Goal: Task Accomplishment & Management: Complete application form

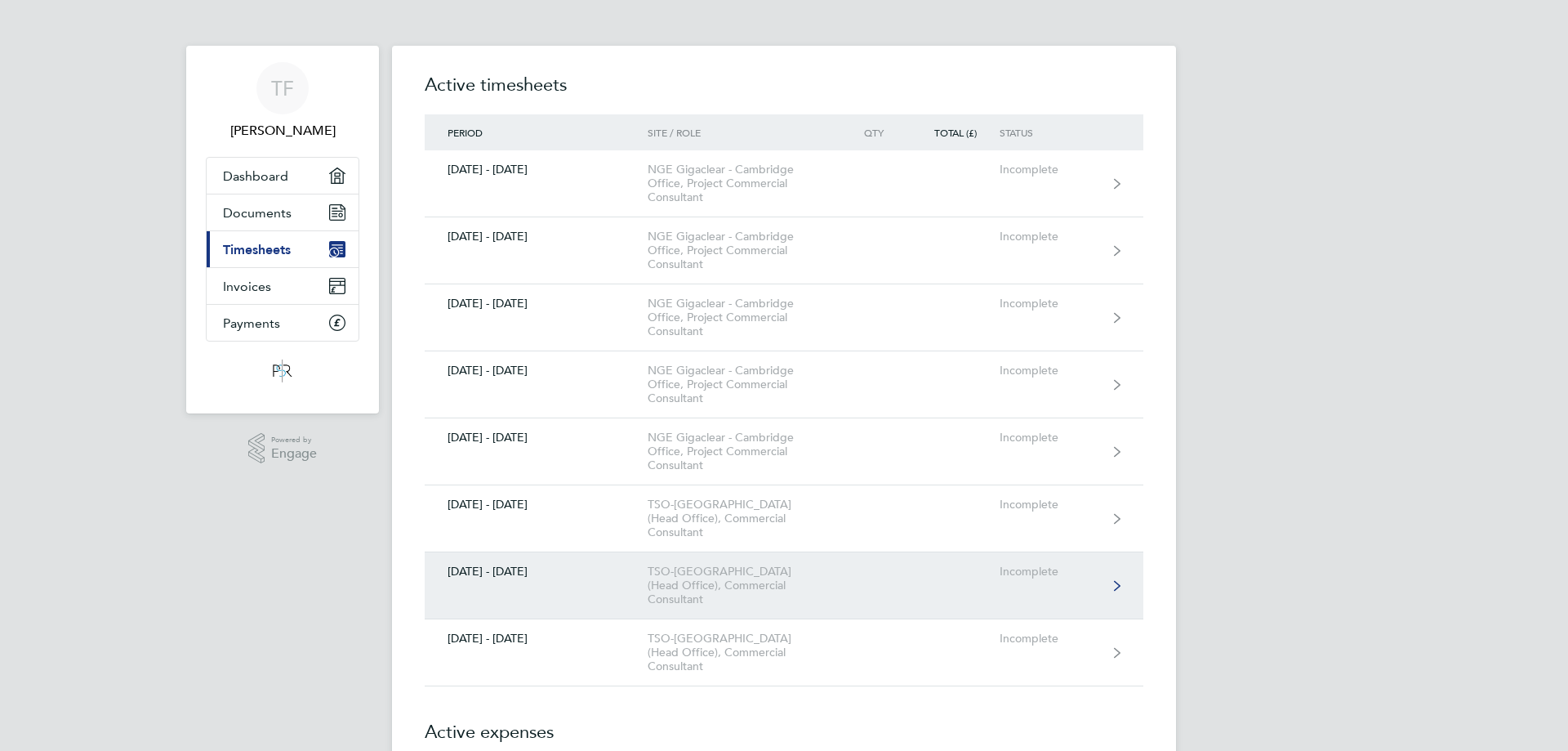
click at [721, 565] on div "TSO-[GEOGRAPHIC_DATA] (Head Office), Commercial Consultant" at bounding box center [741, 585] width 187 height 42
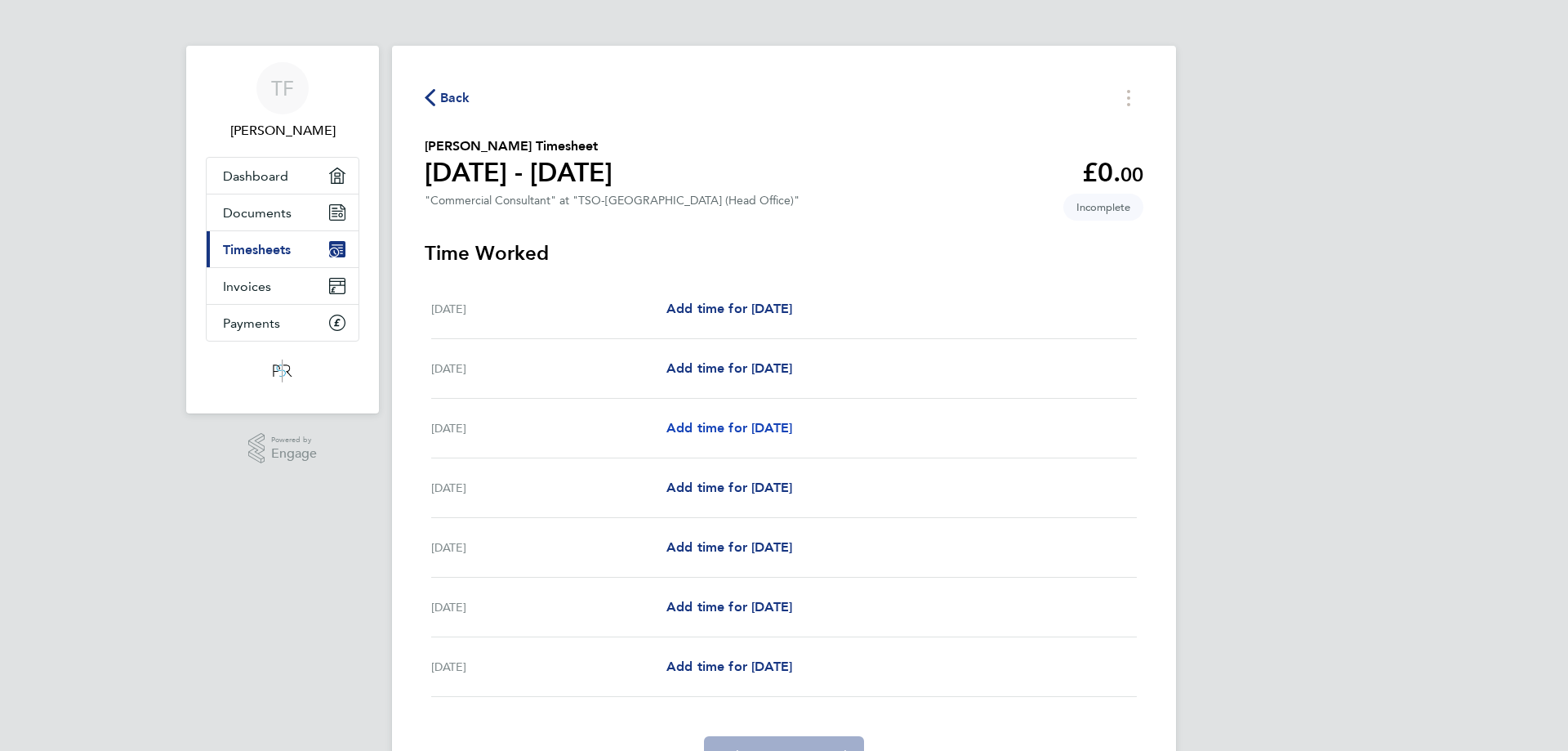
click at [746, 429] on span "Add time for [DATE]" at bounding box center [729, 428] width 126 height 15
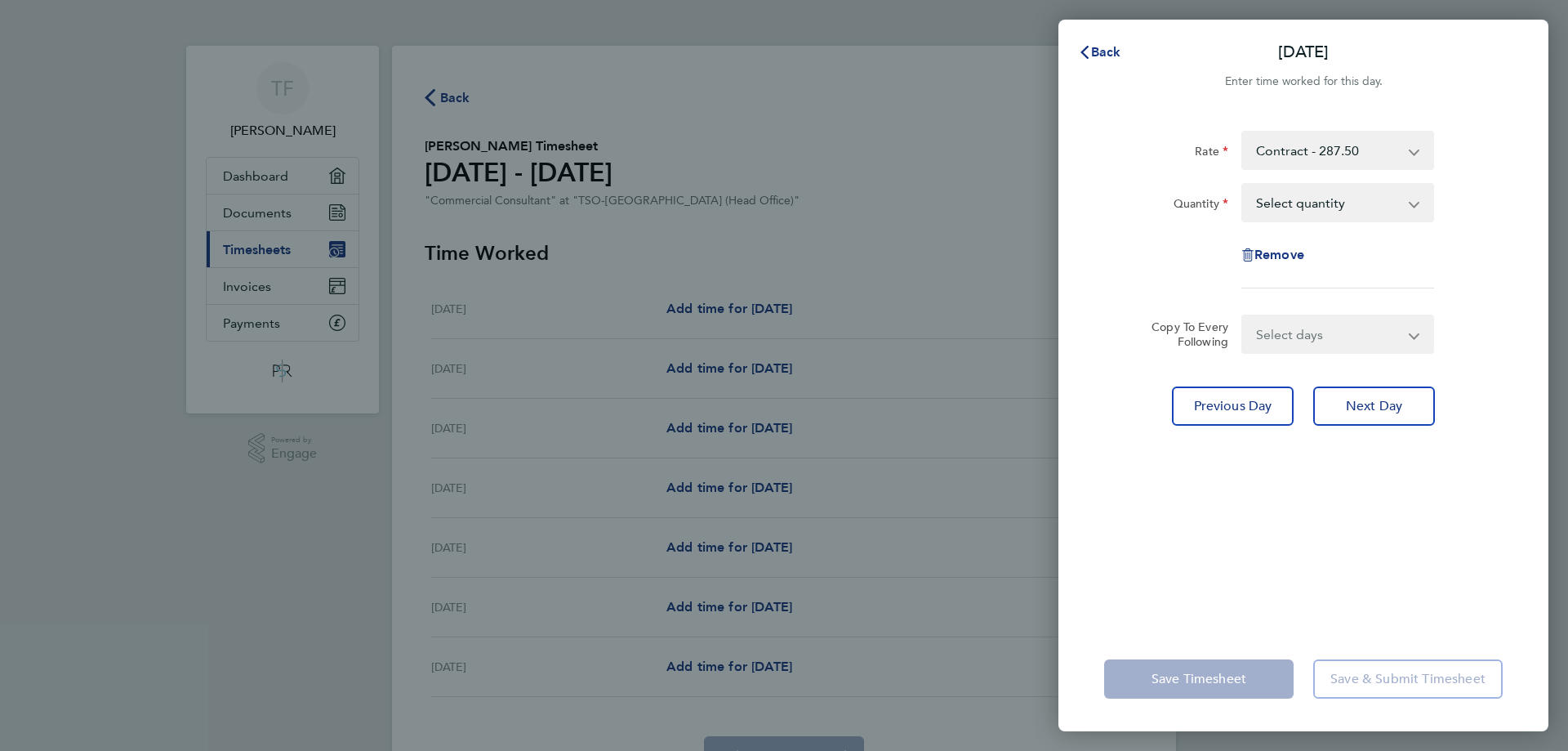
click at [1344, 204] on select "Select quantity 0.5 1" at bounding box center [1328, 203] width 170 height 36
select select "1"
click at [1243, 185] on select "Select quantity 0.5 1" at bounding box center [1328, 203] width 170 height 36
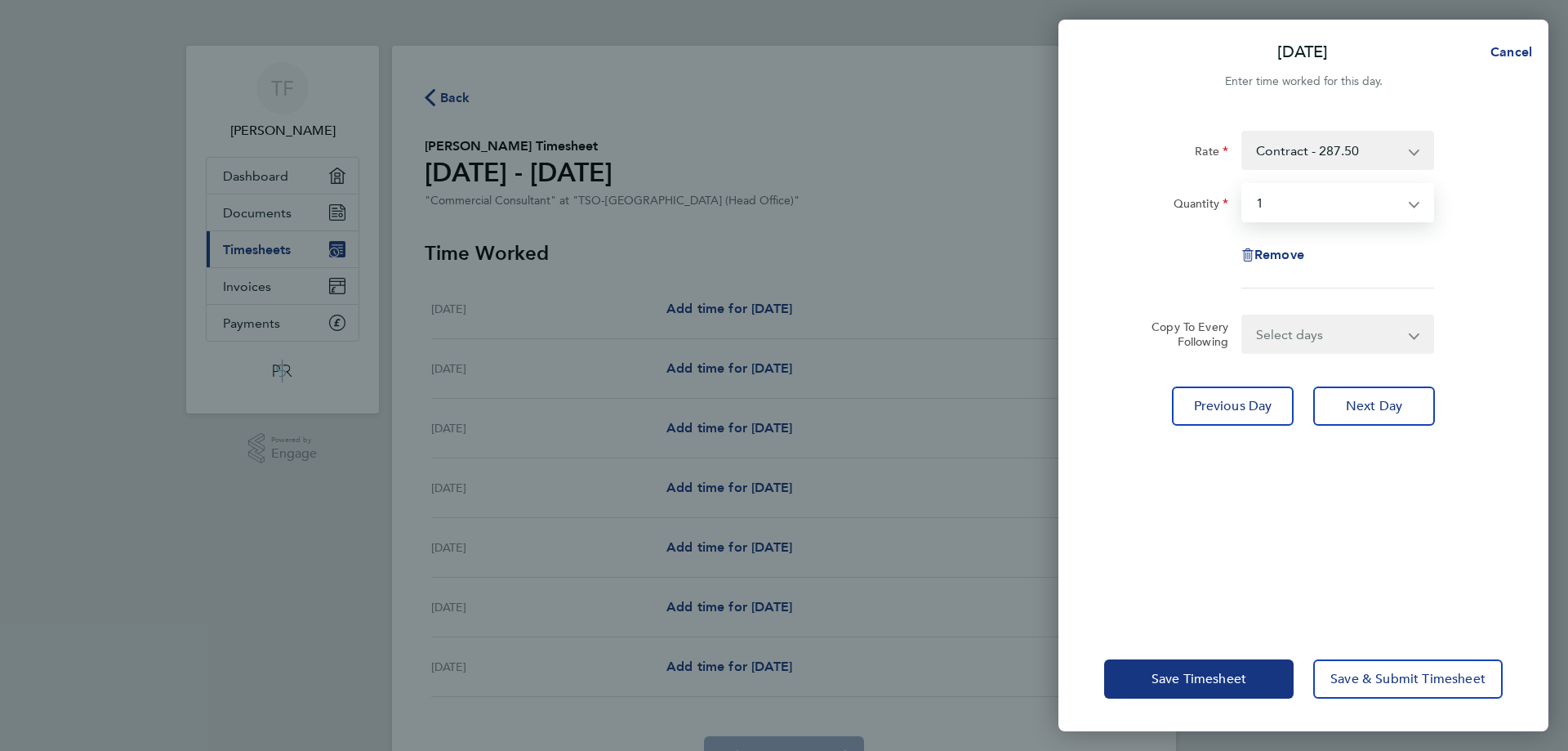
click at [1335, 340] on select "Select days Day [DATE] [DATE] [DATE] [DATE]" at bounding box center [1329, 334] width 172 height 36
select select "DAY"
click at [1243, 316] on select "Select days Day [DATE] [DATE] [DATE] [DATE]" at bounding box center [1329, 334] width 172 height 36
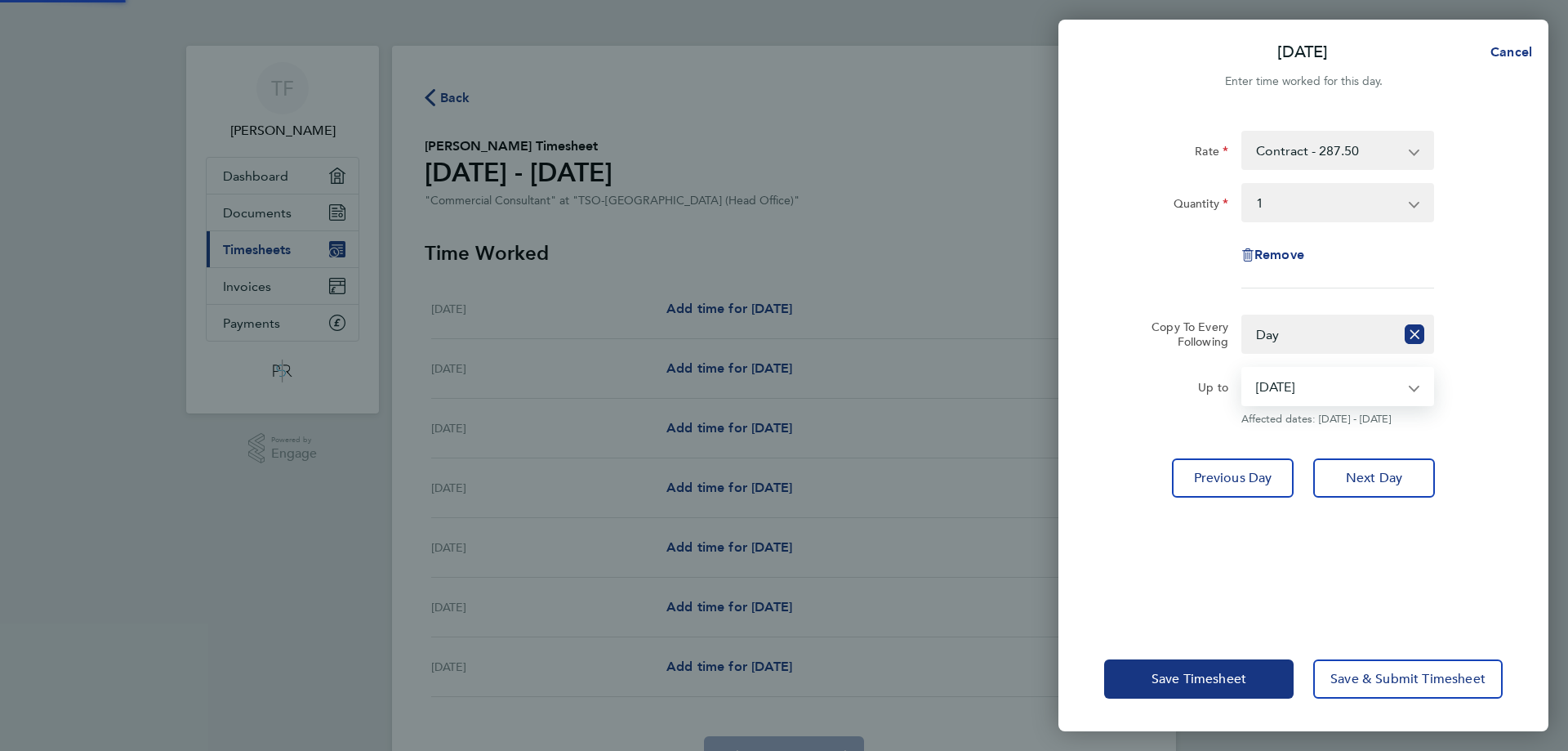
click at [1306, 387] on select "[DATE] [DATE] [DATE] [DATE]" at bounding box center [1328, 387] width 170 height 36
select select "[DATE]"
click at [1243, 369] on select "[DATE] [DATE] [DATE] [DATE]" at bounding box center [1328, 387] width 170 height 36
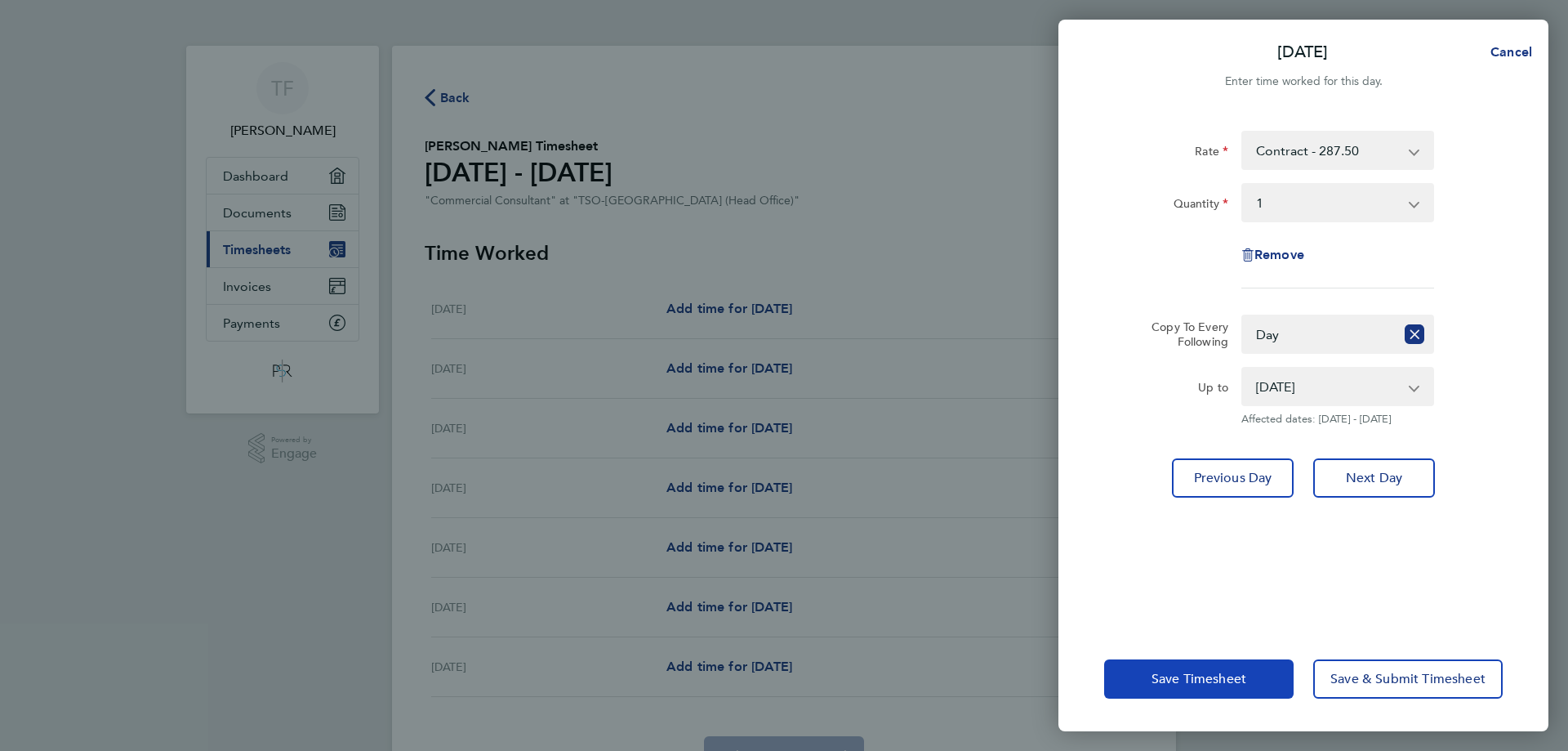
click at [1183, 678] on span "Save Timesheet" at bounding box center [1199, 678] width 95 height 16
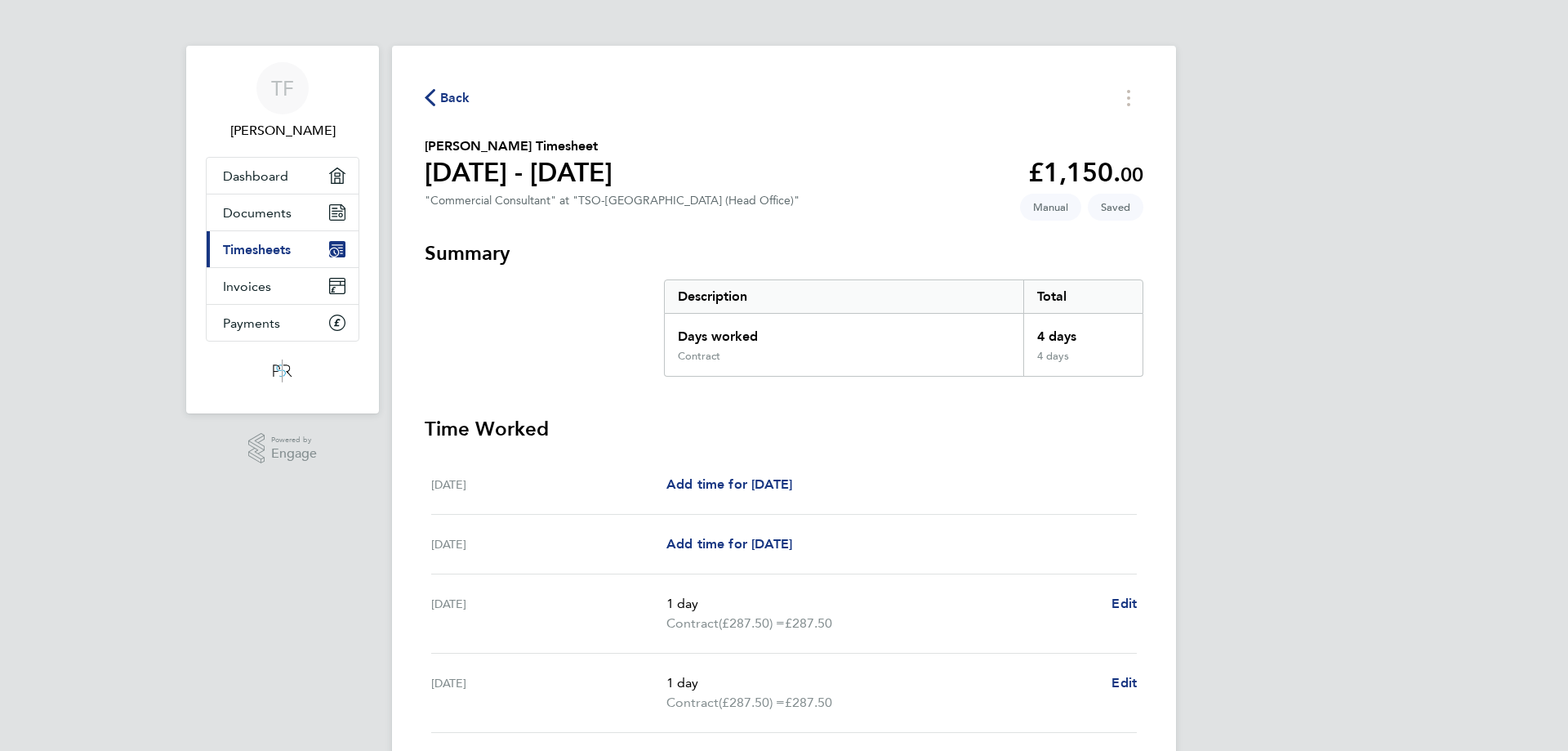
scroll to position [327, 0]
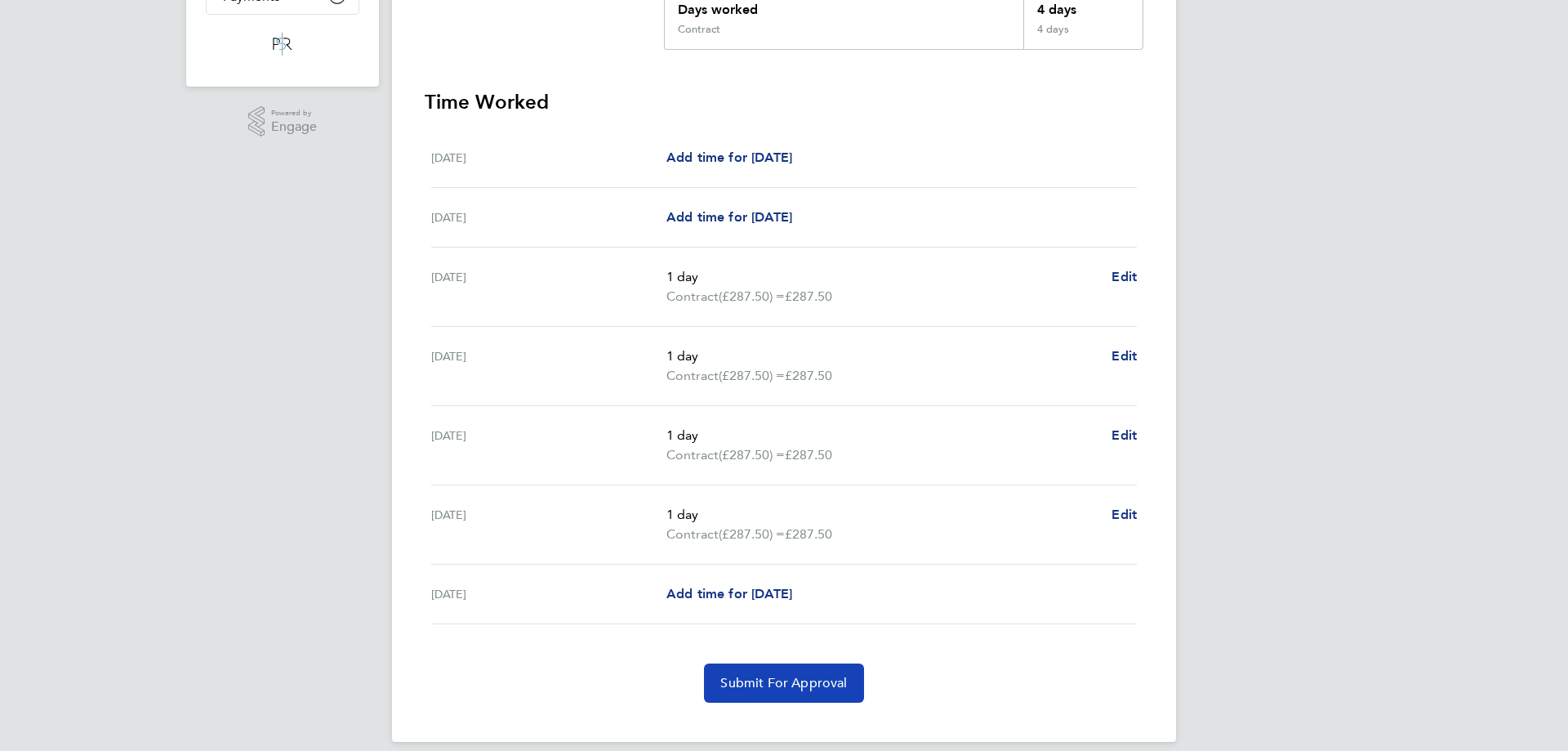
click at [779, 689] on span "Submit For Approval" at bounding box center [784, 683] width 127 height 16
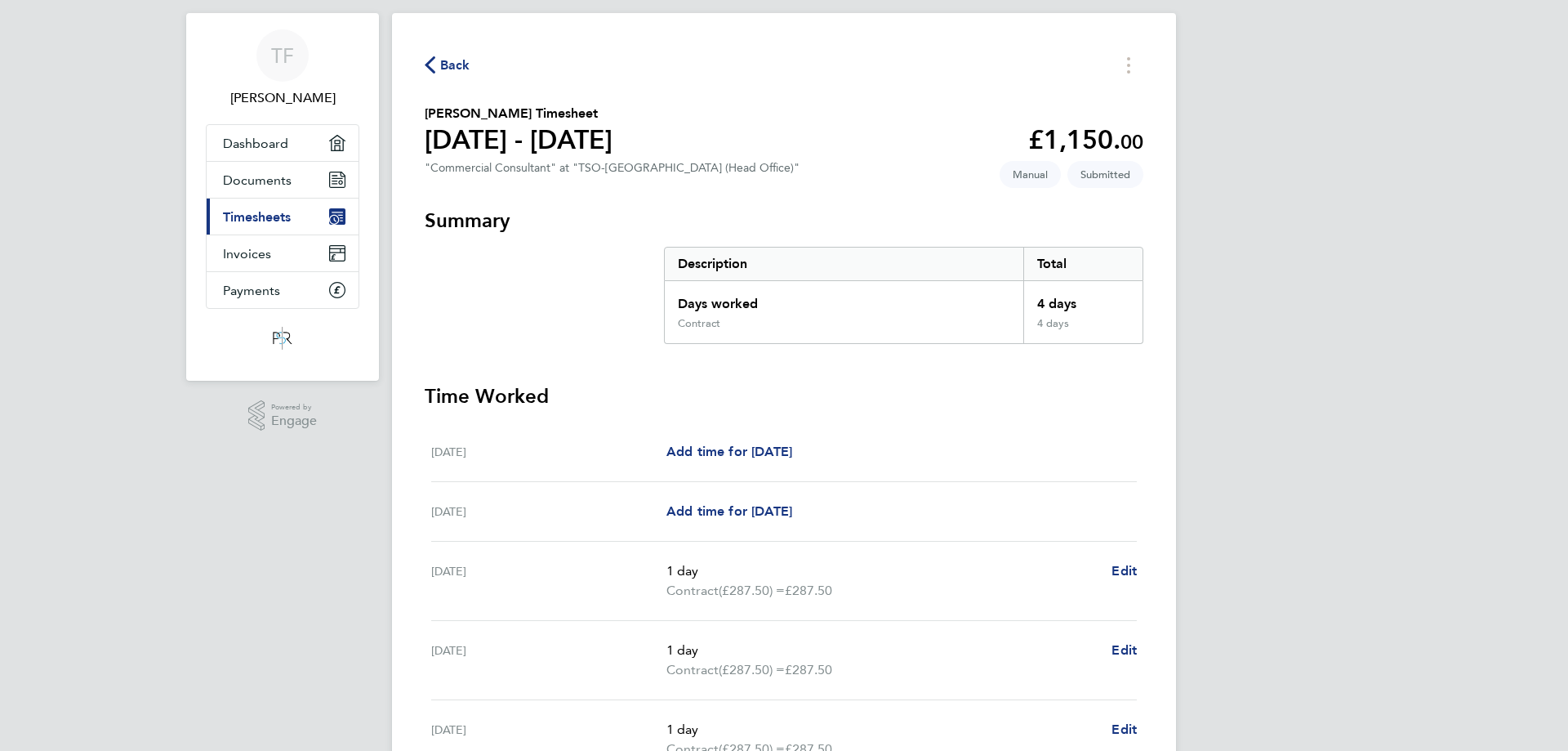
scroll to position [21, 0]
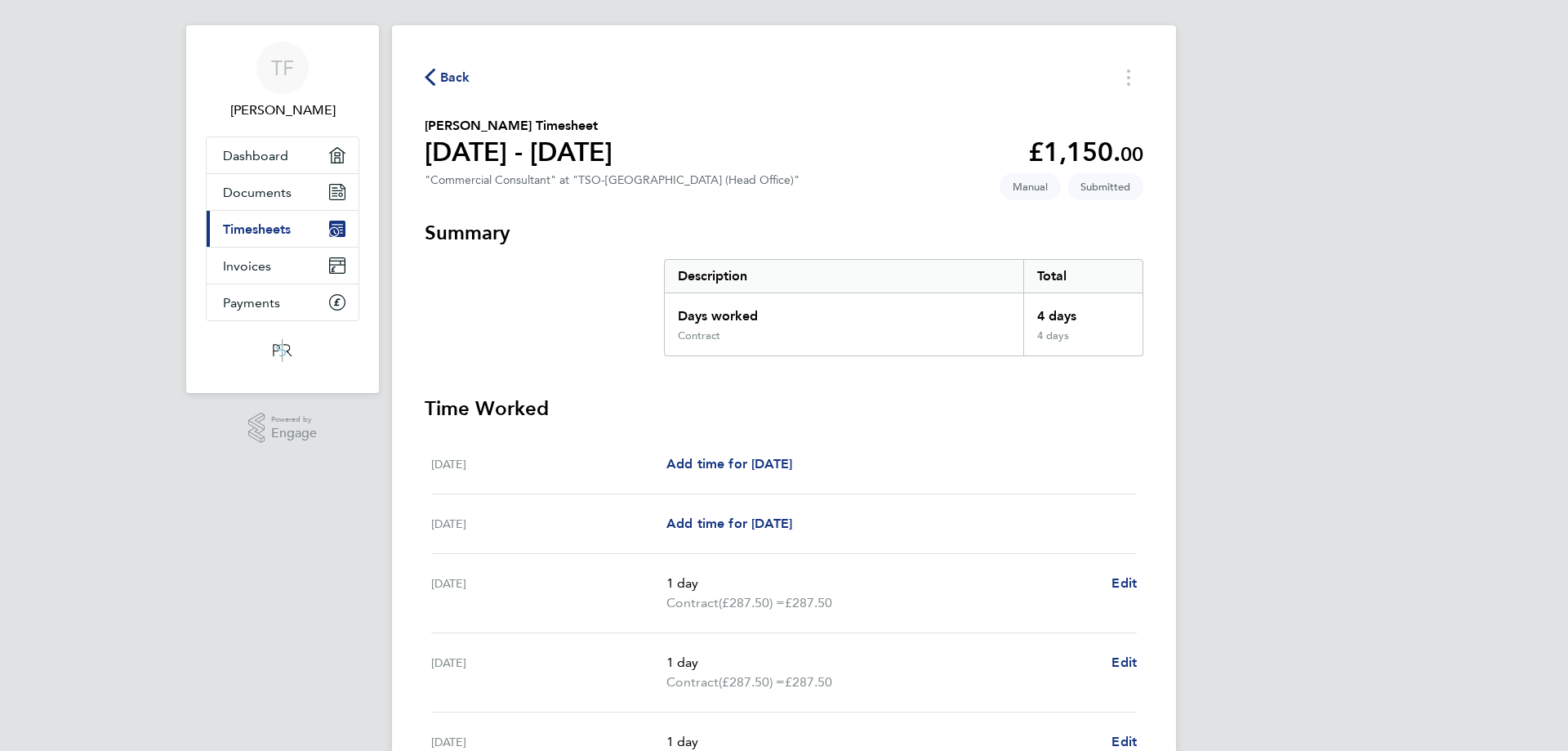
click at [274, 231] on span "Timesheets" at bounding box center [256, 229] width 68 height 15
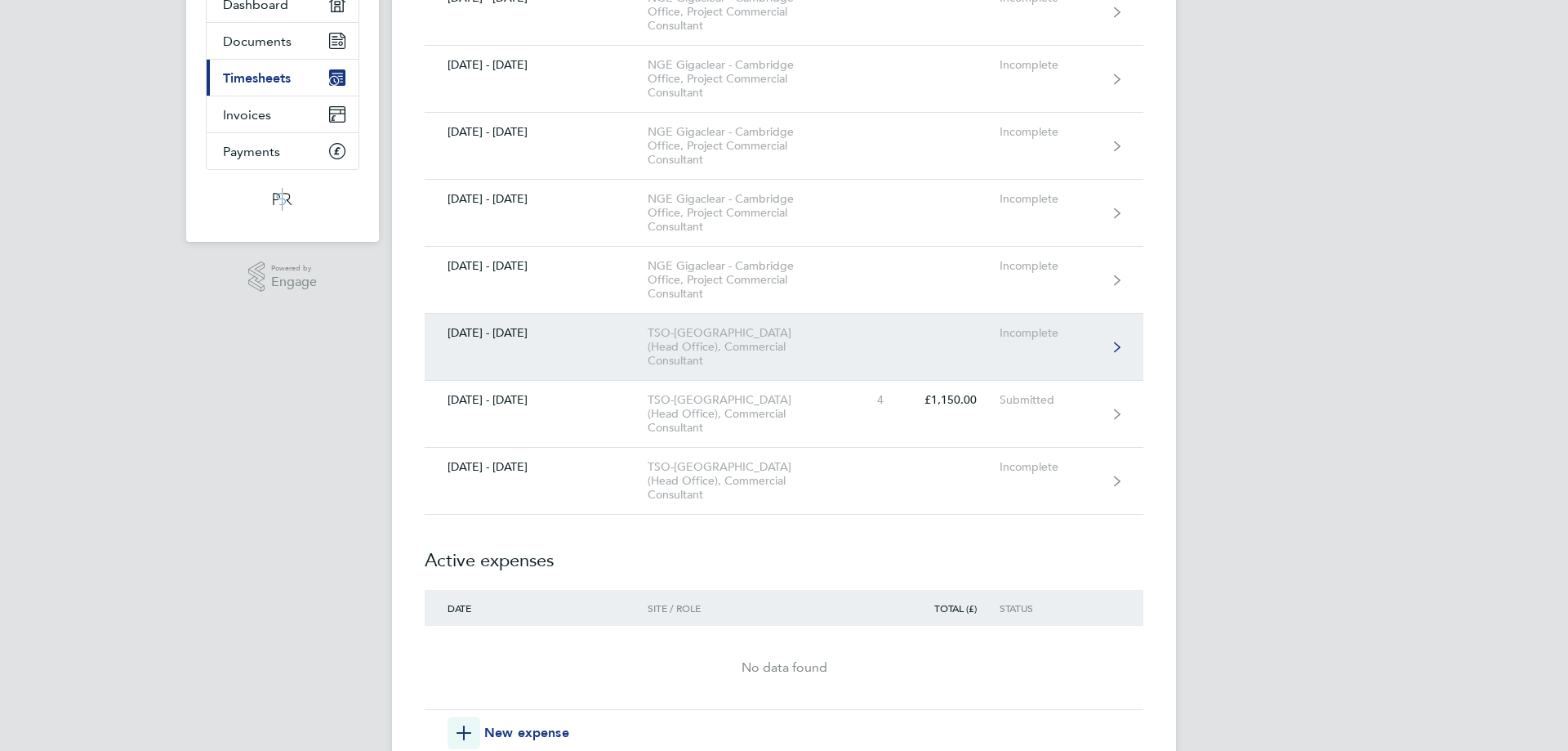
scroll to position [245, 0]
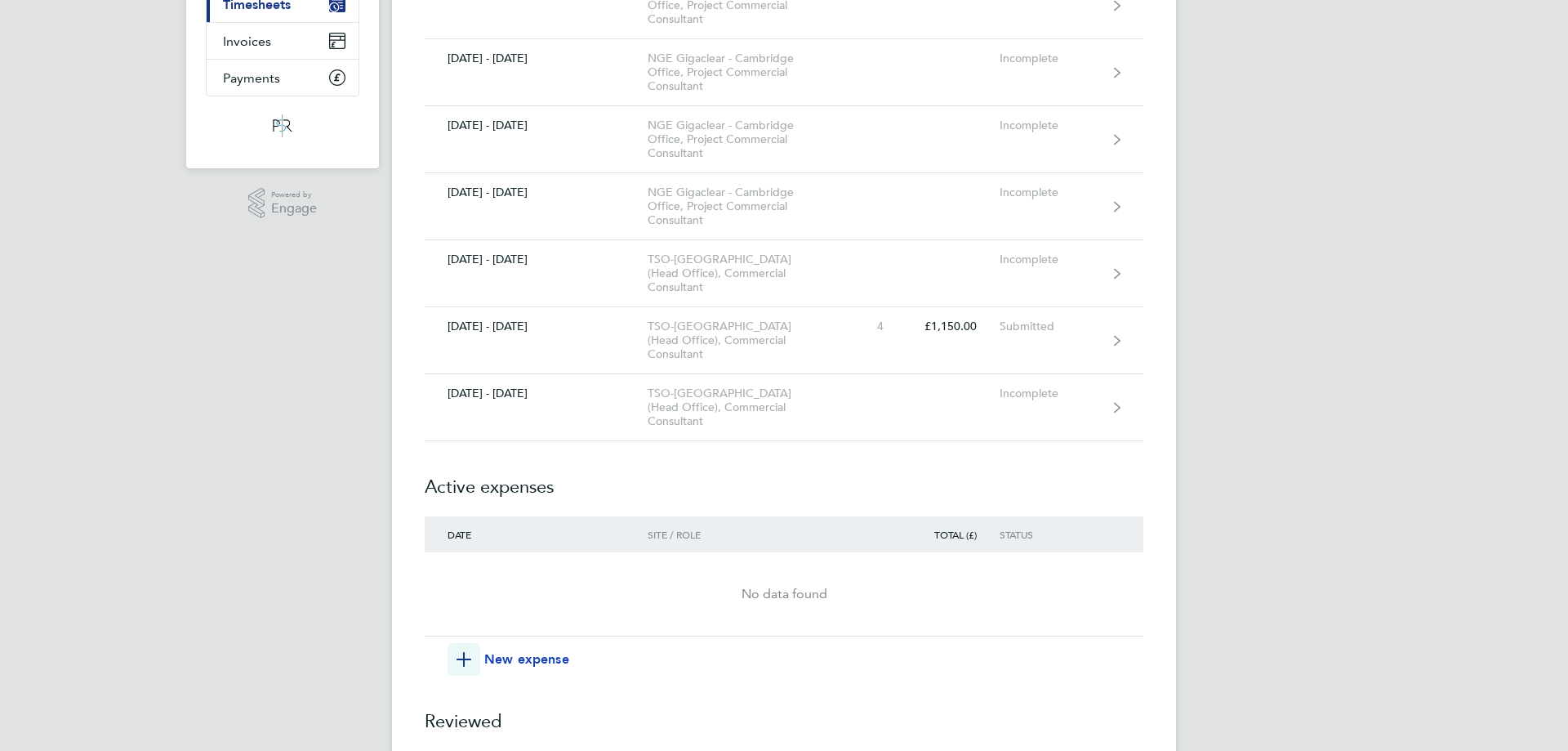
drag, startPoint x: 497, startPoint y: 640, endPoint x: 497, endPoint y: 627, distance: 13.0
click at [497, 676] on h2 "Reviewed" at bounding box center [784, 713] width 719 height 75
click at [496, 650] on span "New expense" at bounding box center [527, 659] width 85 height 20
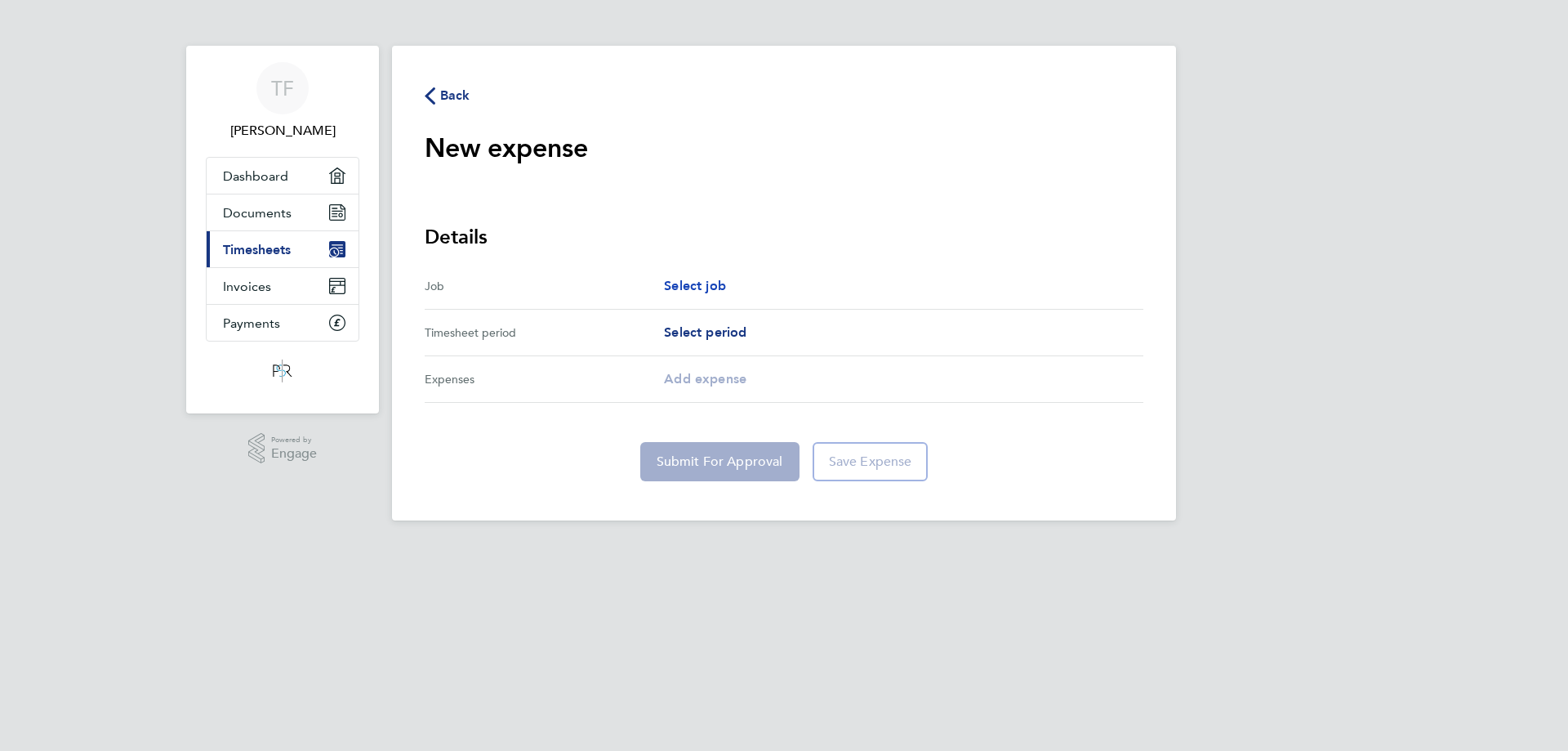
click at [713, 287] on span "Select job" at bounding box center [695, 286] width 62 height 15
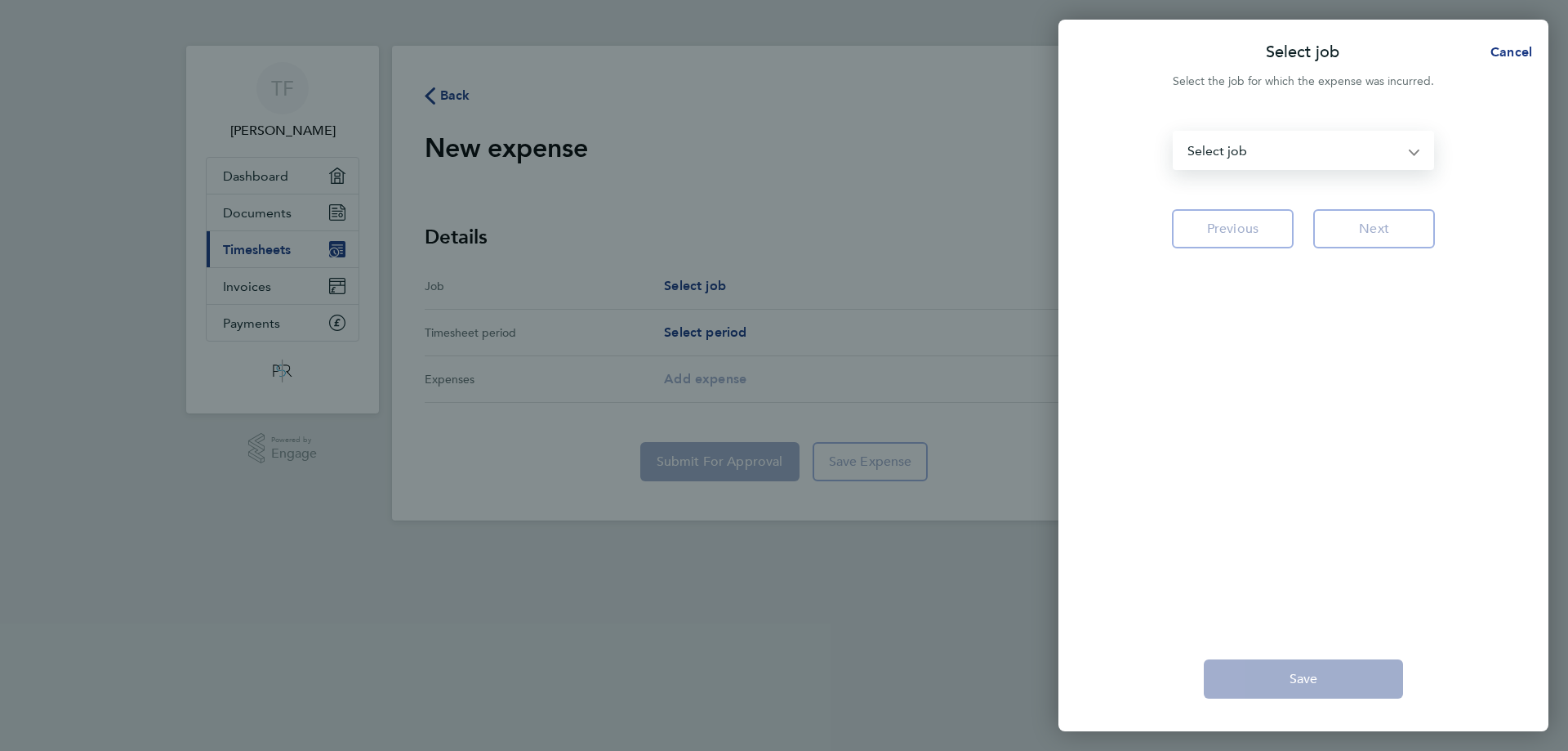
drag, startPoint x: 1364, startPoint y: 155, endPoint x: 1353, endPoint y: 168, distance: 17.0
click at [1364, 155] on select "NGE Gigaclear - Cambridge Office - Project Commercial Consultant TSO-[GEOGRAPHI…" at bounding box center [1294, 151] width 239 height 36
select select "283830"
click at [1175, 133] on select "NGE Gigaclear - Cambridge Office - Project Commercial Consultant TSO-[GEOGRAPHI…" at bounding box center [1294, 151] width 239 height 36
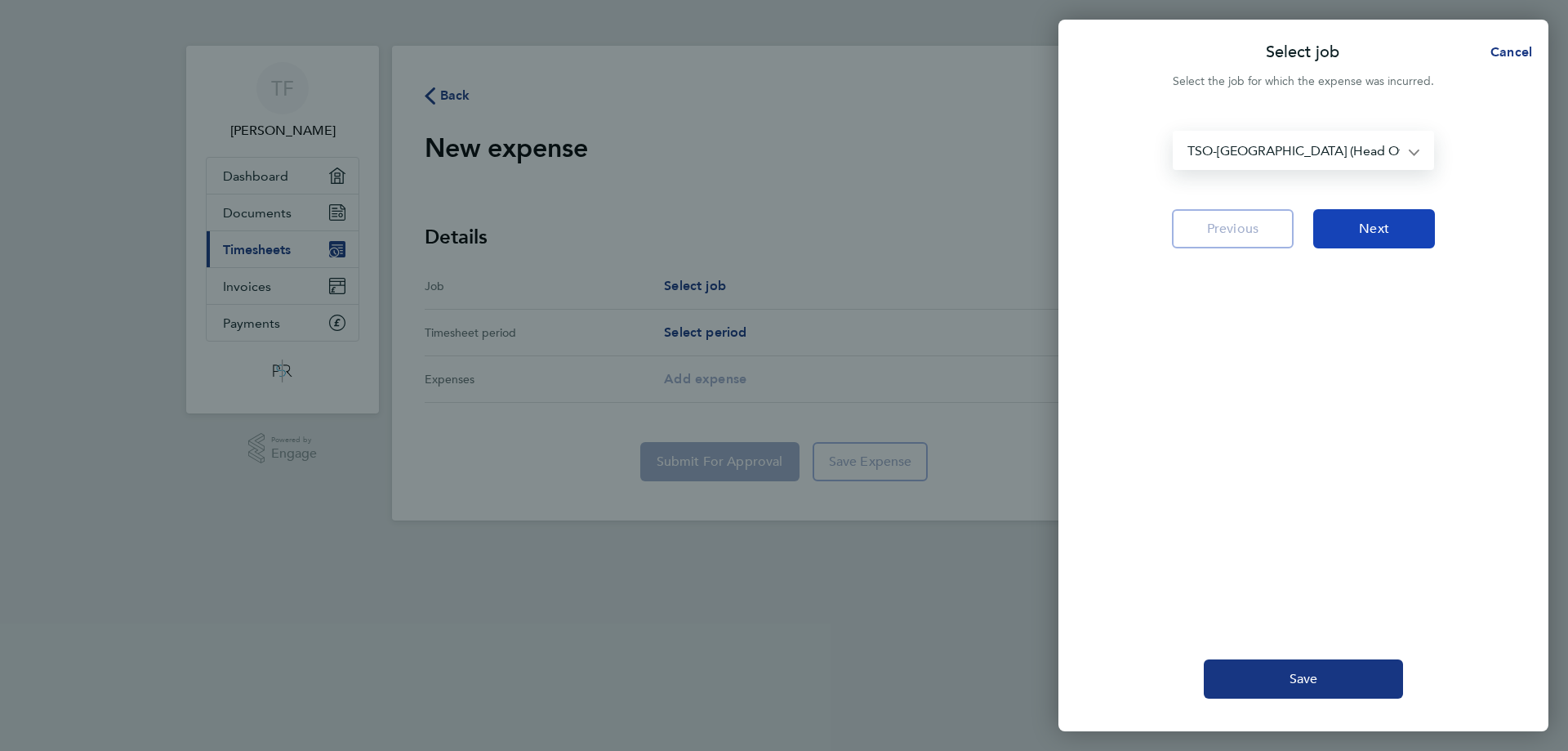
click at [1373, 232] on span "Next" at bounding box center [1374, 228] width 30 height 16
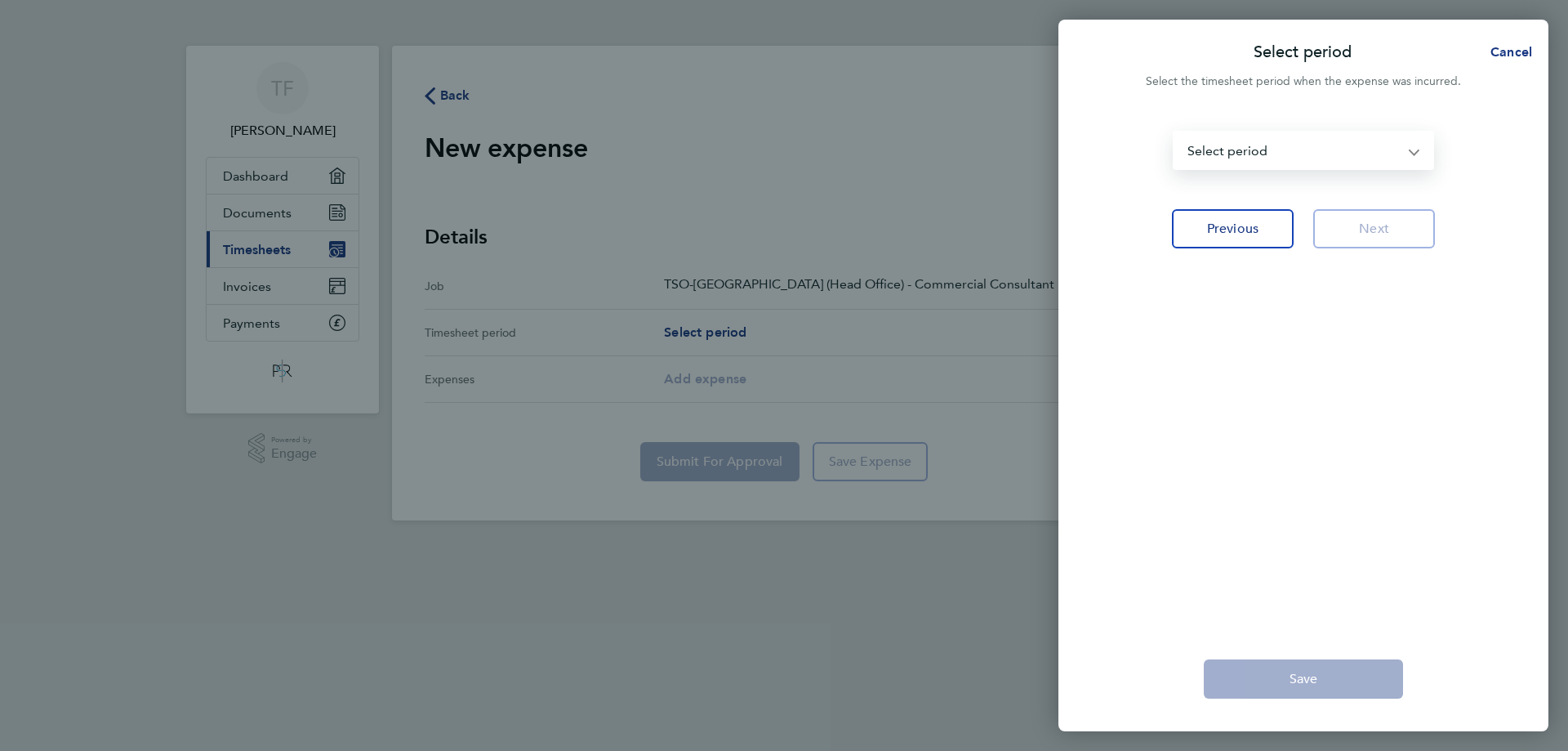
click at [1275, 161] on select "[DATE] - [DATE] [DATE] - [DATE] [DATE] - [DATE] [DATE] - [DATE] [DATE] - [DATE]…" at bounding box center [1294, 151] width 239 height 36
select select "15: Object"
click at [1175, 133] on select "[DATE] - [DATE] [DATE] - [DATE] [DATE] - [DATE] [DATE] - [DATE] [DATE] - [DATE]…" at bounding box center [1294, 151] width 239 height 36
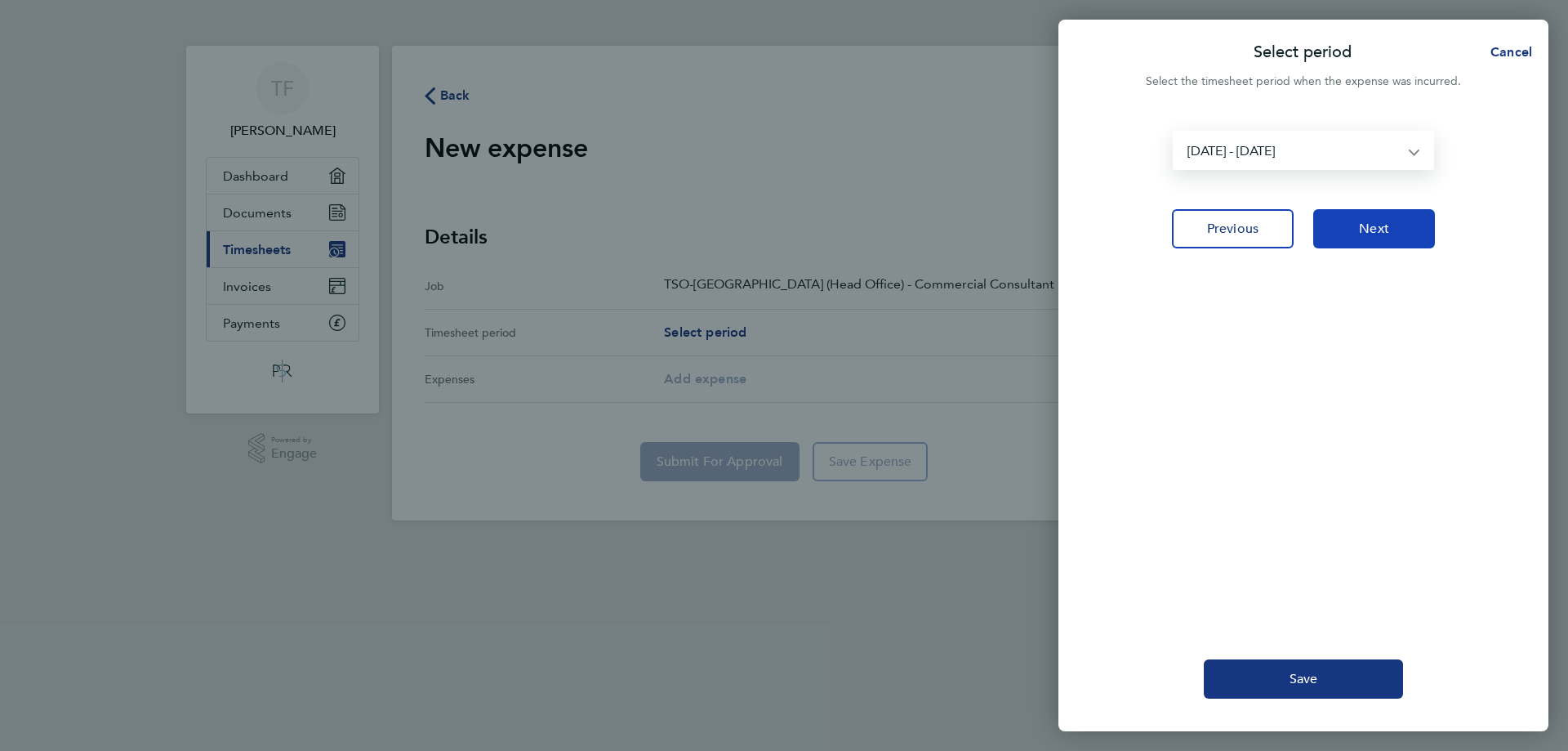
click at [1346, 225] on button "Next" at bounding box center [1374, 229] width 121 height 39
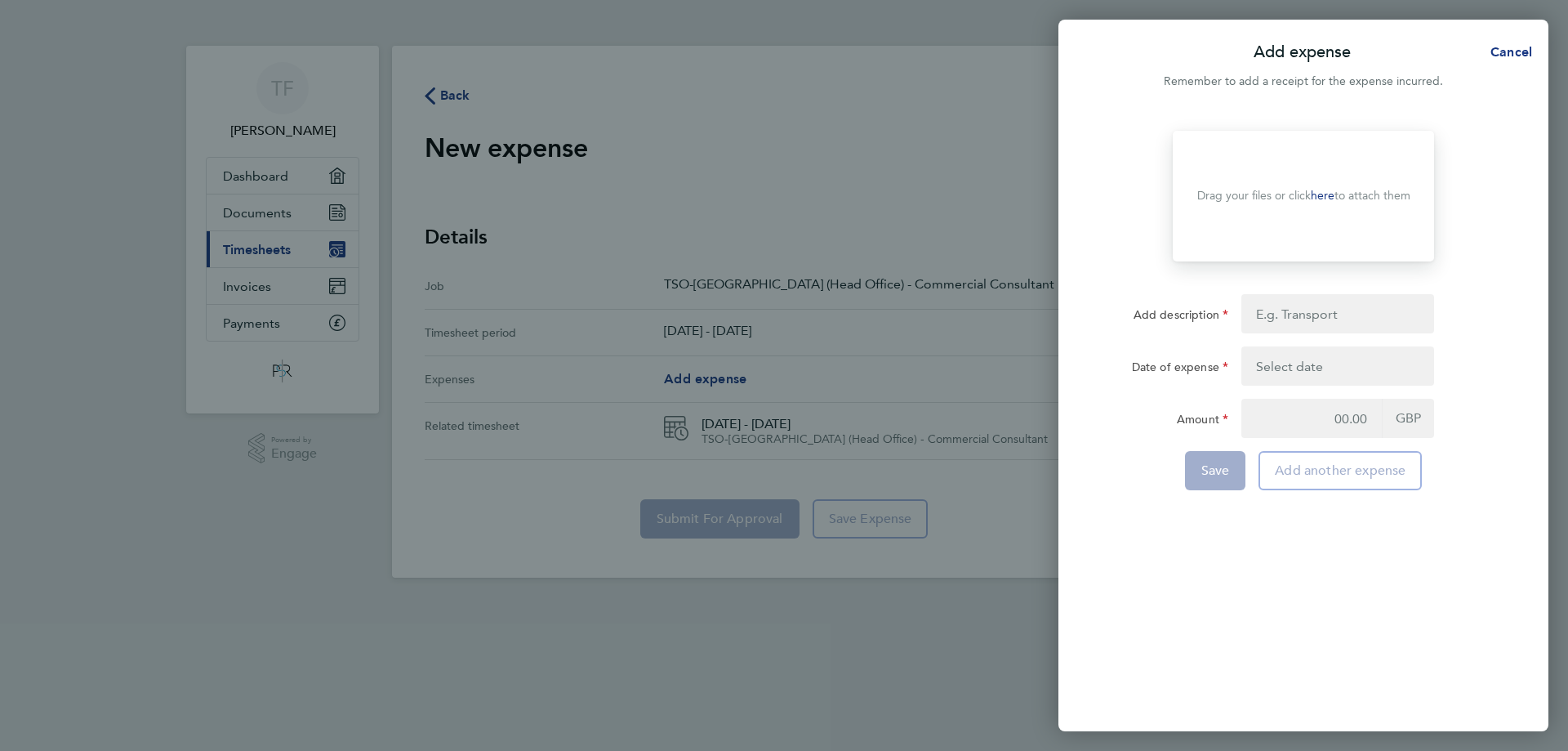
click at [1324, 198] on link "here" at bounding box center [1323, 196] width 24 height 14
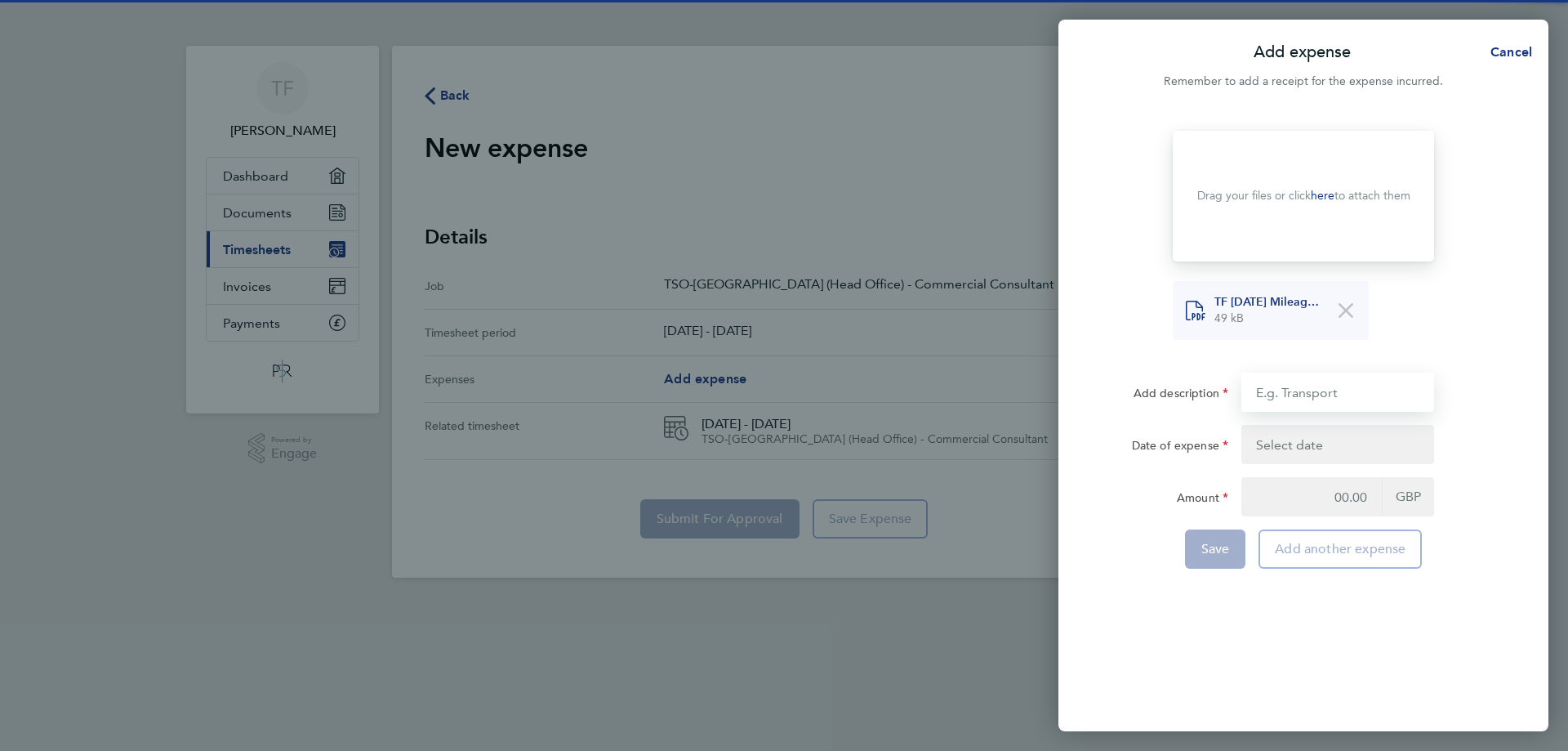
click at [1306, 396] on input "Add description" at bounding box center [1337, 393] width 192 height 39
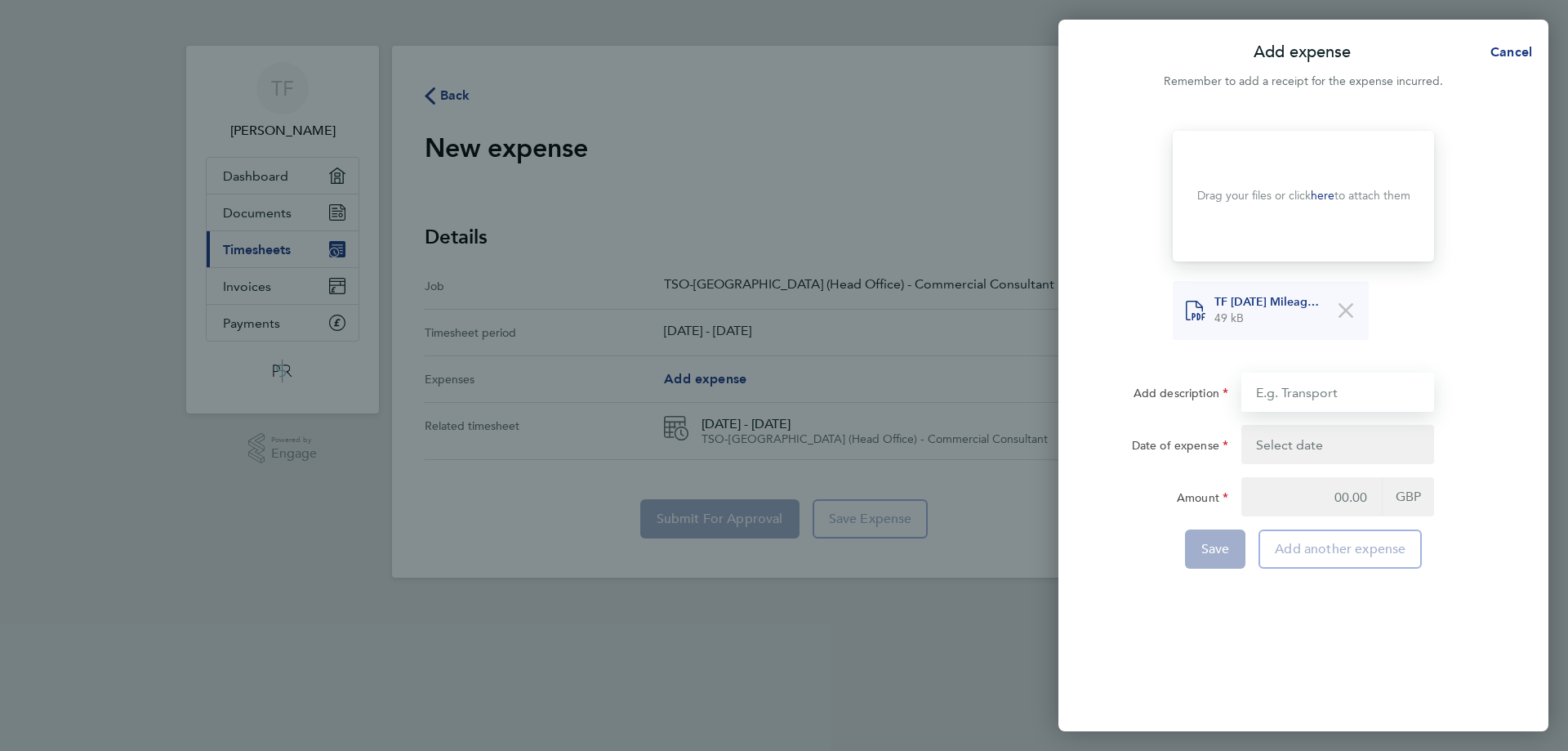
type input "Mileage"
click at [1309, 450] on button "button" at bounding box center [1337, 445] width 192 height 39
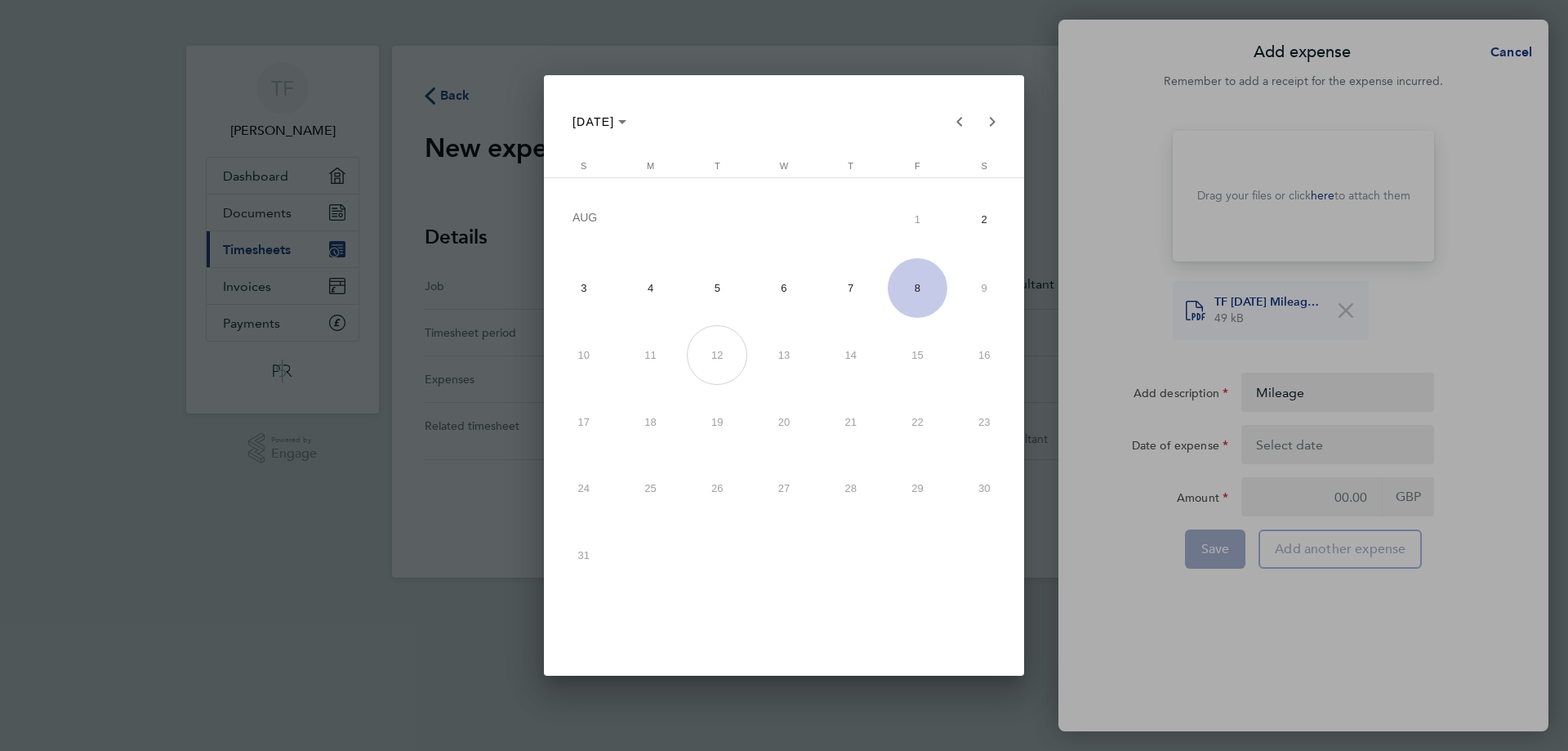
click at [734, 284] on span "5" at bounding box center [717, 288] width 61 height 61
type input "[DATE]"
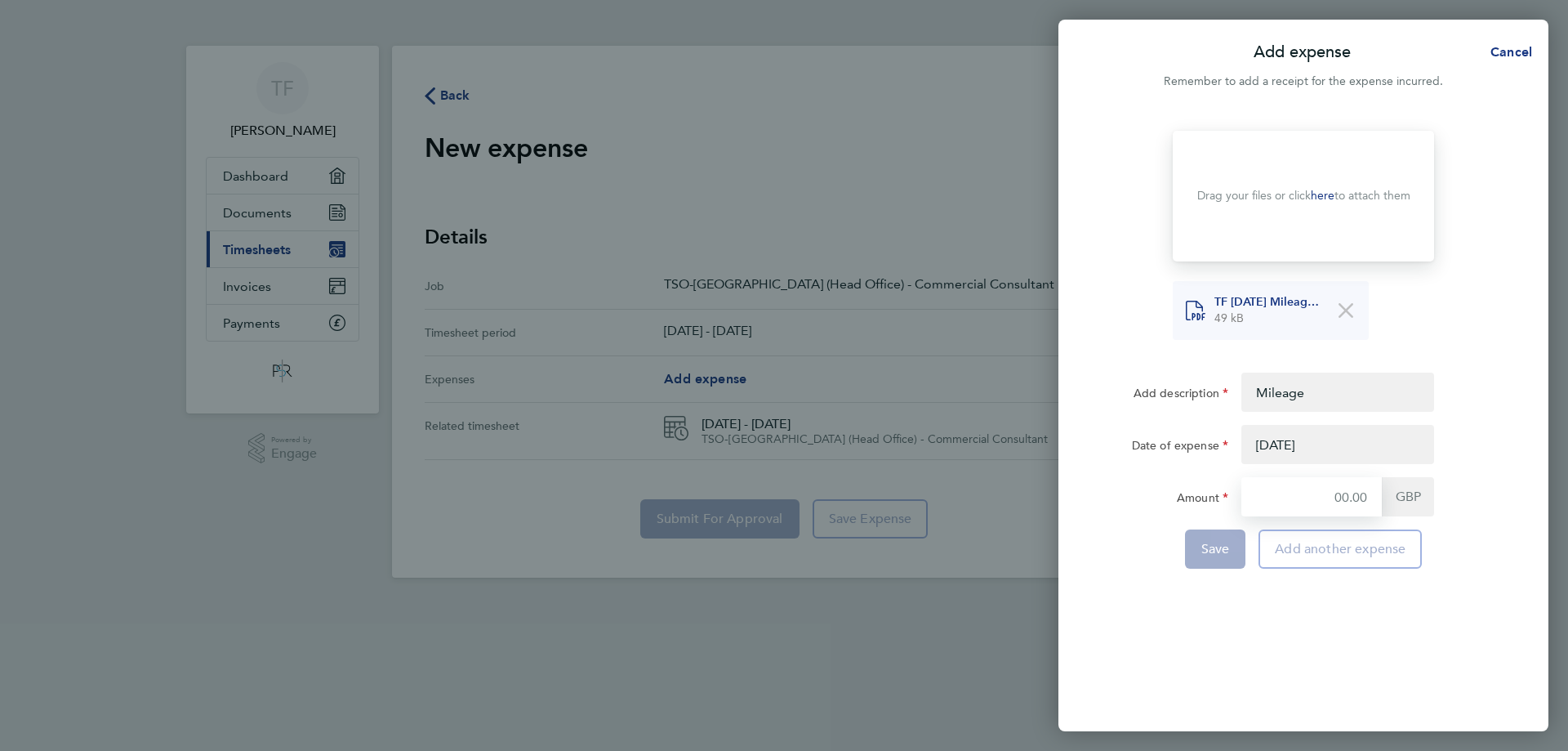
click at [1329, 505] on input "Amount" at bounding box center [1312, 497] width 140 height 39
type input "40.50"
click at [1217, 547] on span "Save" at bounding box center [1215, 548] width 28 height 16
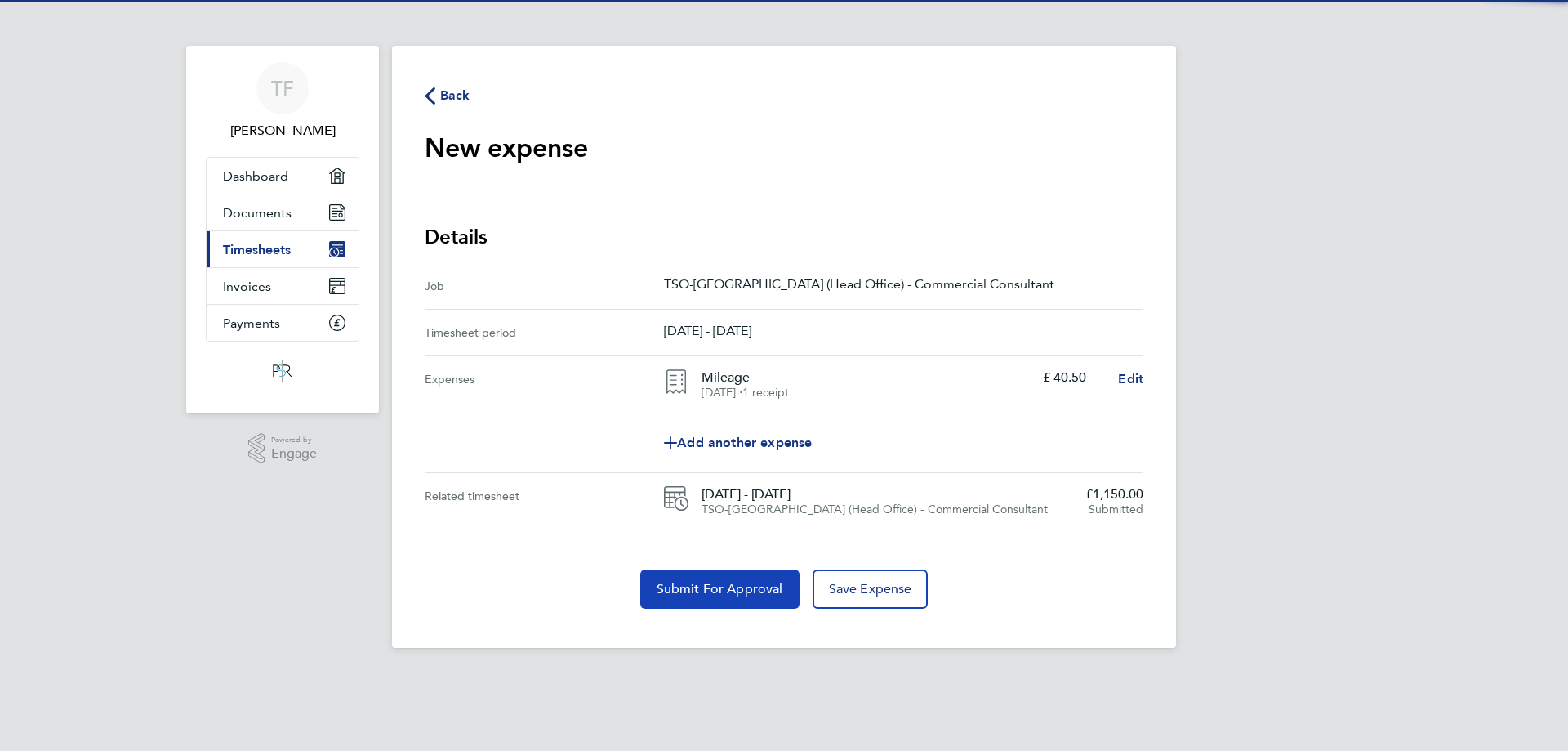
click at [719, 582] on span "Submit For Approval" at bounding box center [720, 588] width 127 height 16
